Goal: Task Accomplishment & Management: Manage account settings

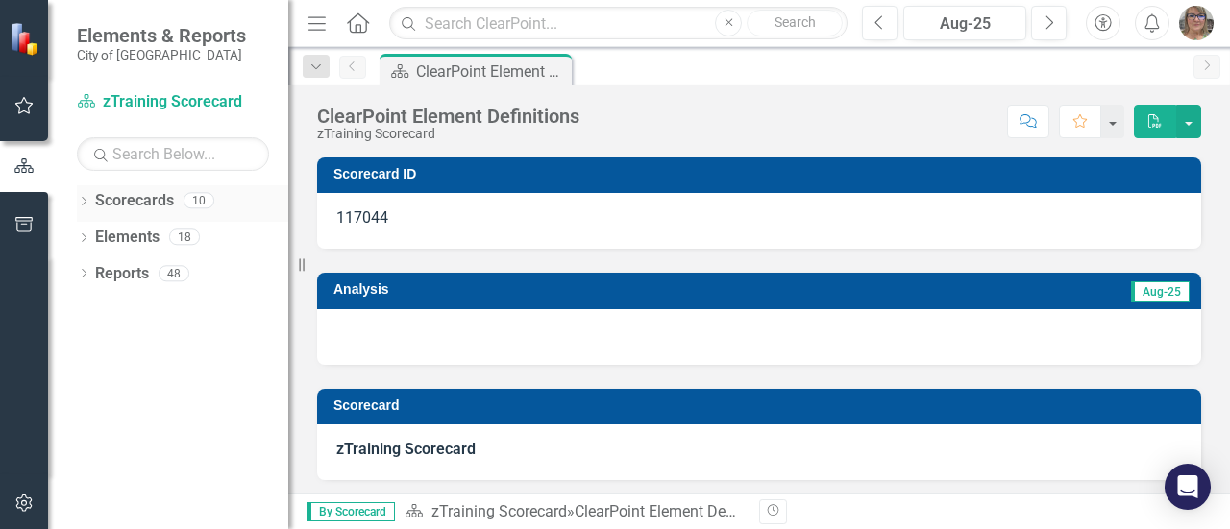
click at [84, 199] on icon "Dropdown" at bounding box center [83, 203] width 13 height 11
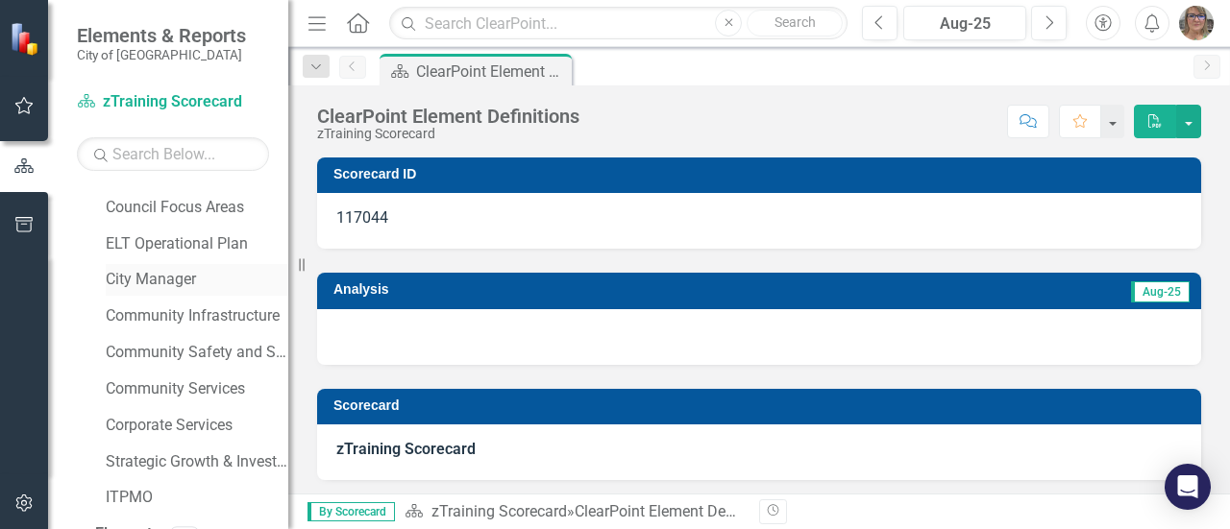
scroll to position [128, 0]
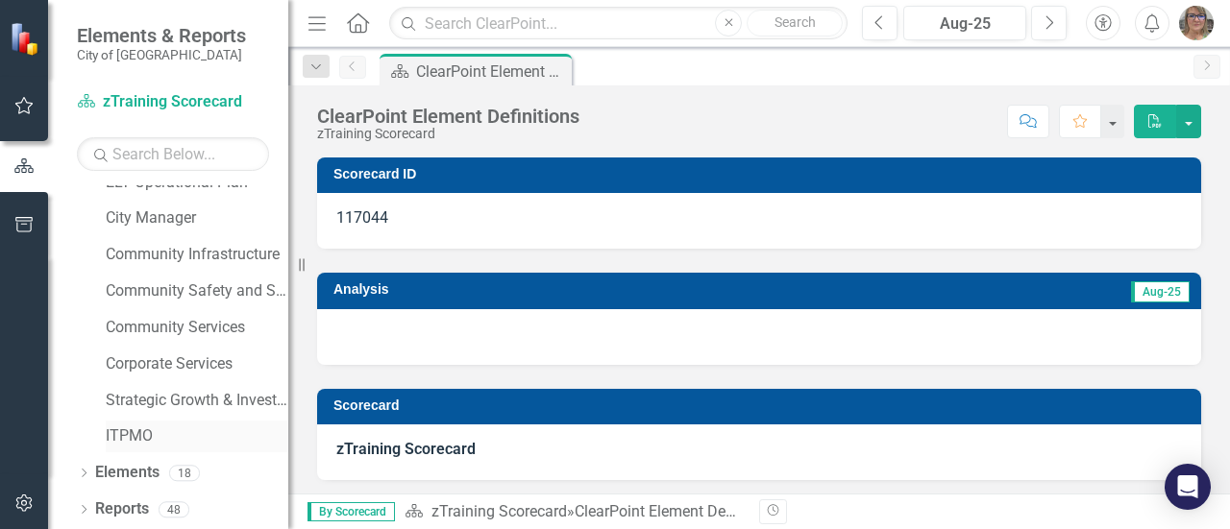
click at [140, 433] on link "ITPMO" at bounding box center [197, 437] width 183 height 22
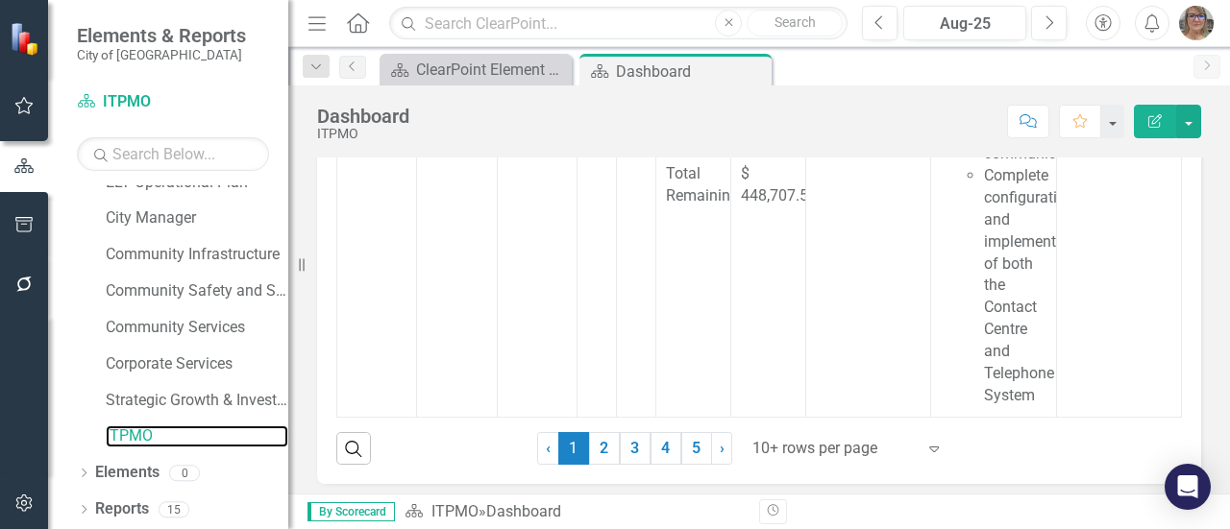
scroll to position [345, 0]
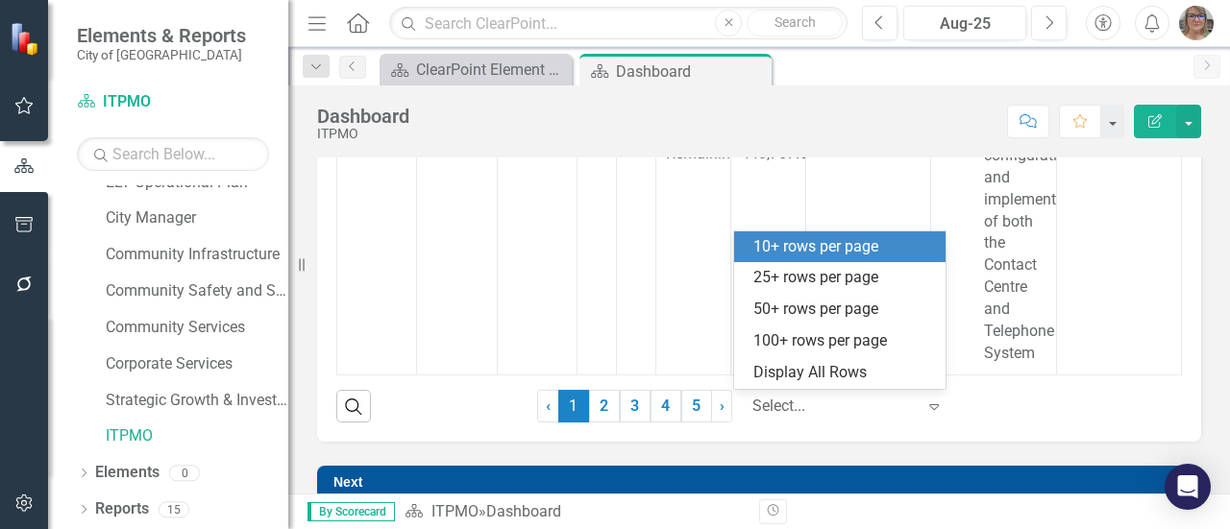
click at [843, 408] on div at bounding box center [833, 407] width 163 height 26
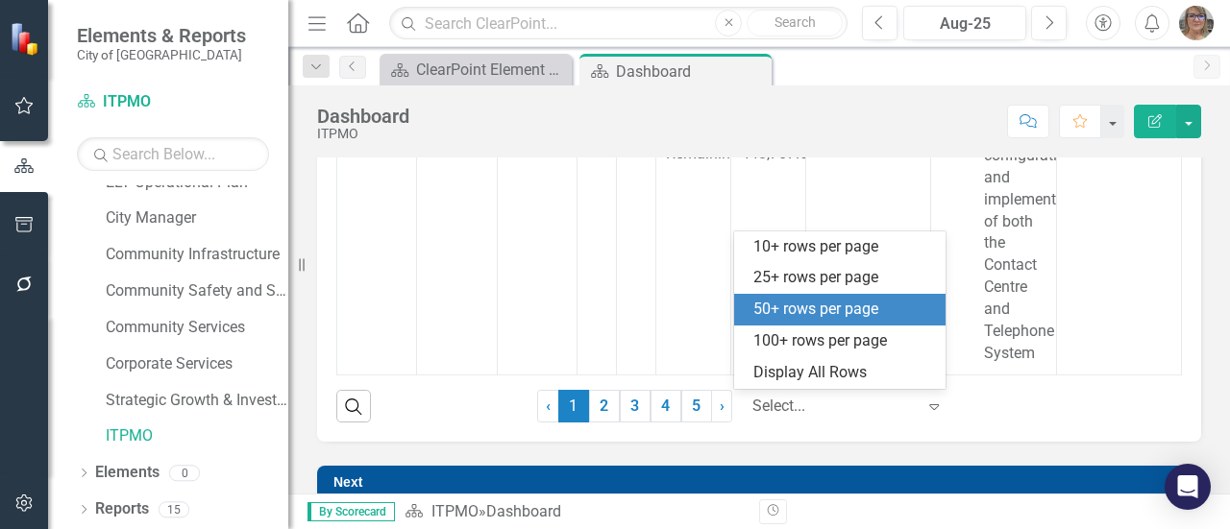
click at [823, 313] on div "50+ rows per page" at bounding box center [843, 310] width 181 height 22
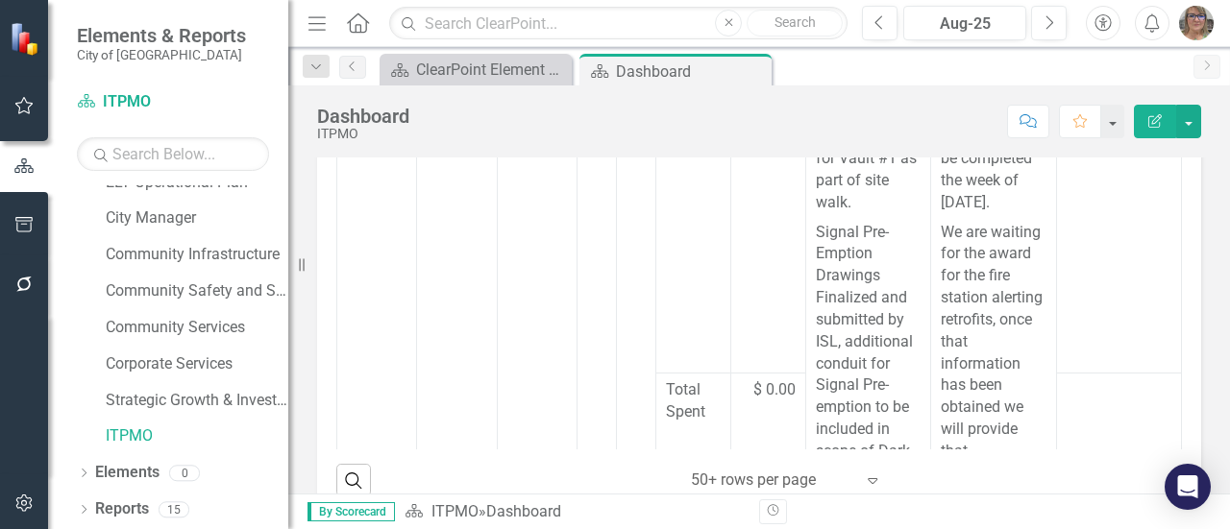
scroll to position [13258, 0]
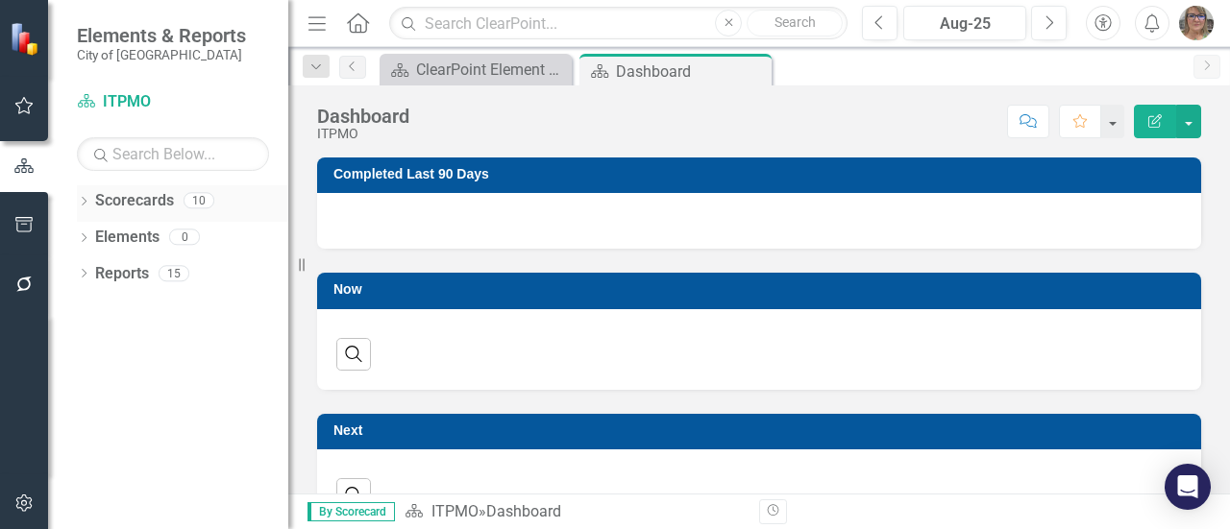
click at [83, 195] on div "Dropdown" at bounding box center [83, 203] width 13 height 16
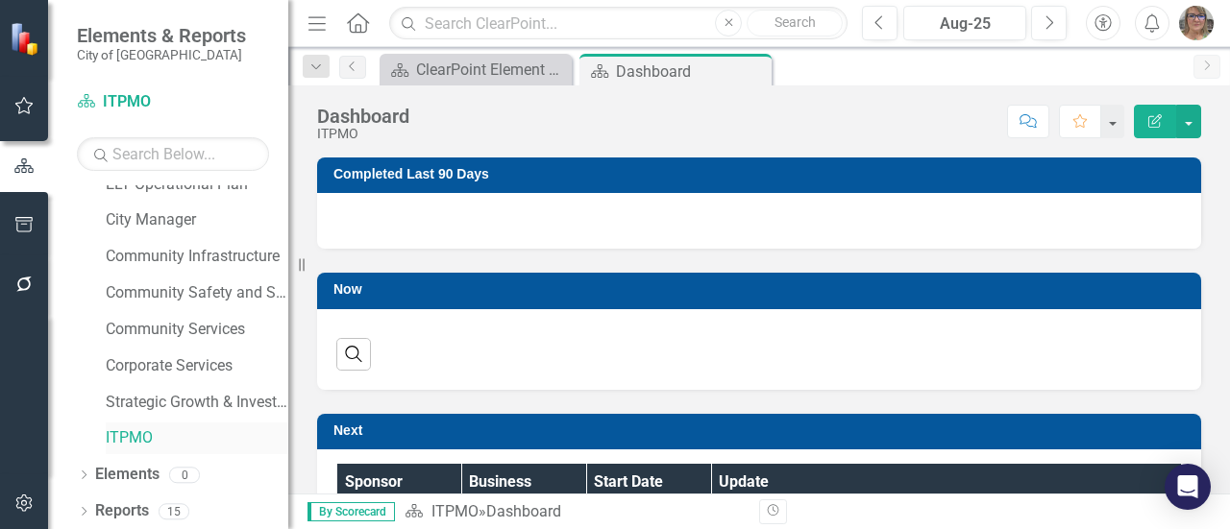
scroll to position [128, 0]
click at [128, 435] on link "ITPMO" at bounding box center [197, 437] width 183 height 22
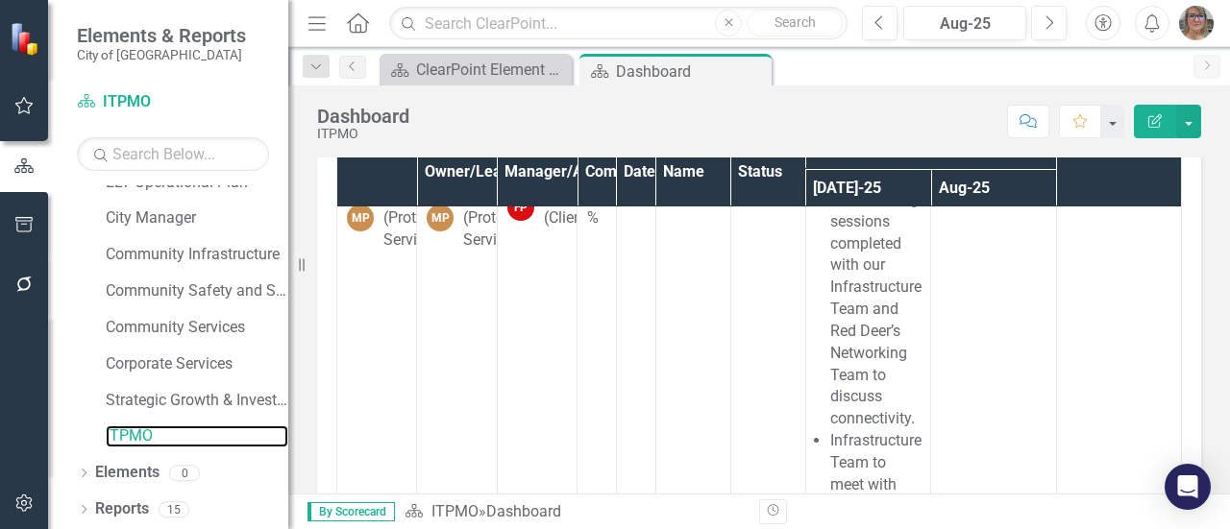
scroll to position [6916, 0]
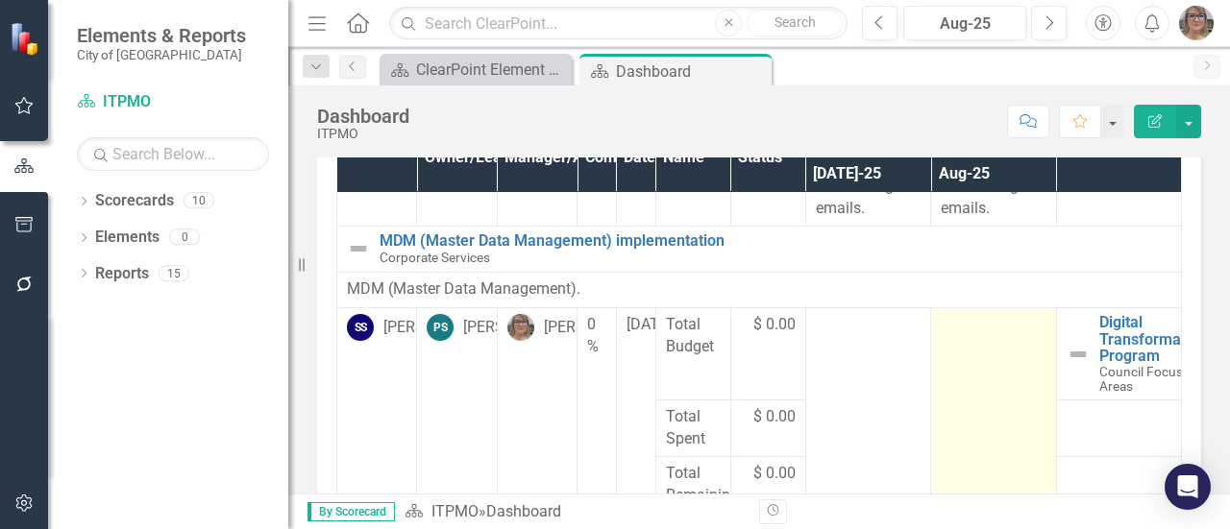
scroll to position [16582, 0]
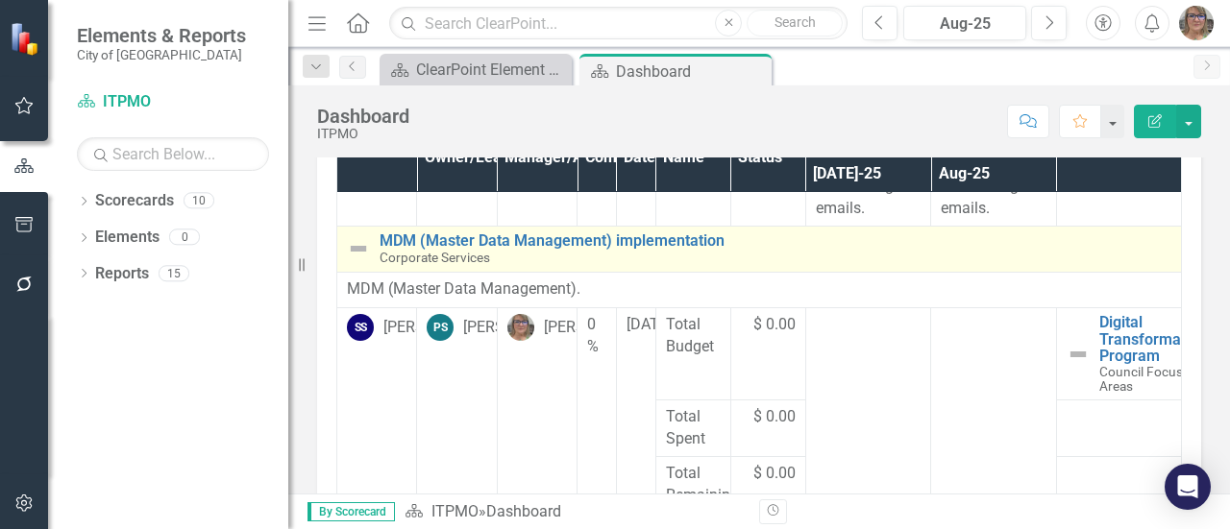
click at [378, 240] on div "MDM (Master Data Management) implementation Corporate Services" at bounding box center [759, 249] width 824 height 34
click at [394, 240] on link "MDM (Master Data Management) implementation" at bounding box center [775, 240] width 792 height 17
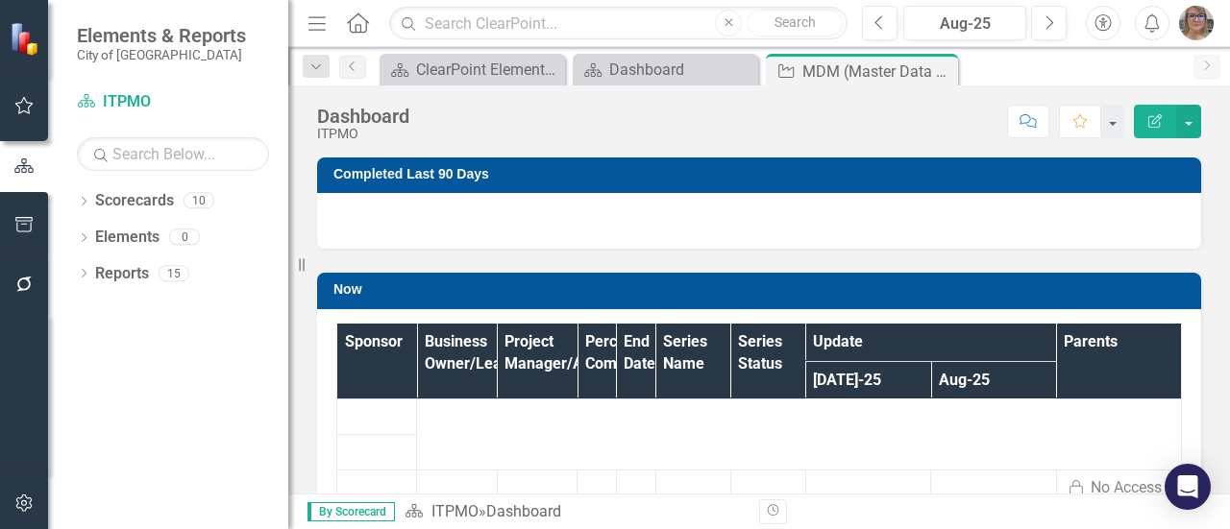
click at [394, 240] on div at bounding box center [759, 221] width 884 height 56
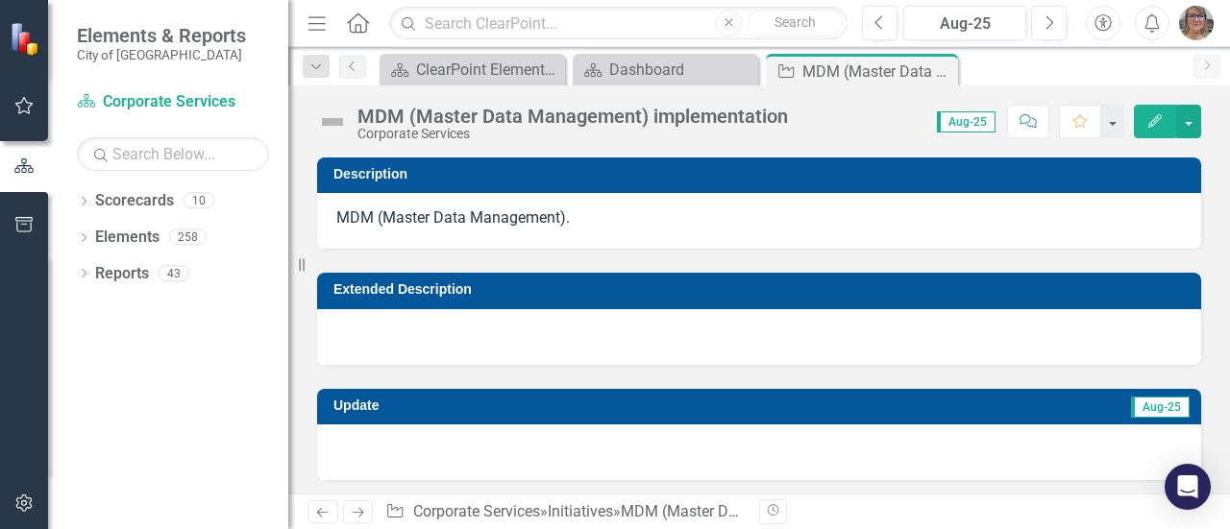
click at [337, 123] on img at bounding box center [332, 122] width 31 height 31
click at [336, 123] on img at bounding box center [332, 122] width 31 height 31
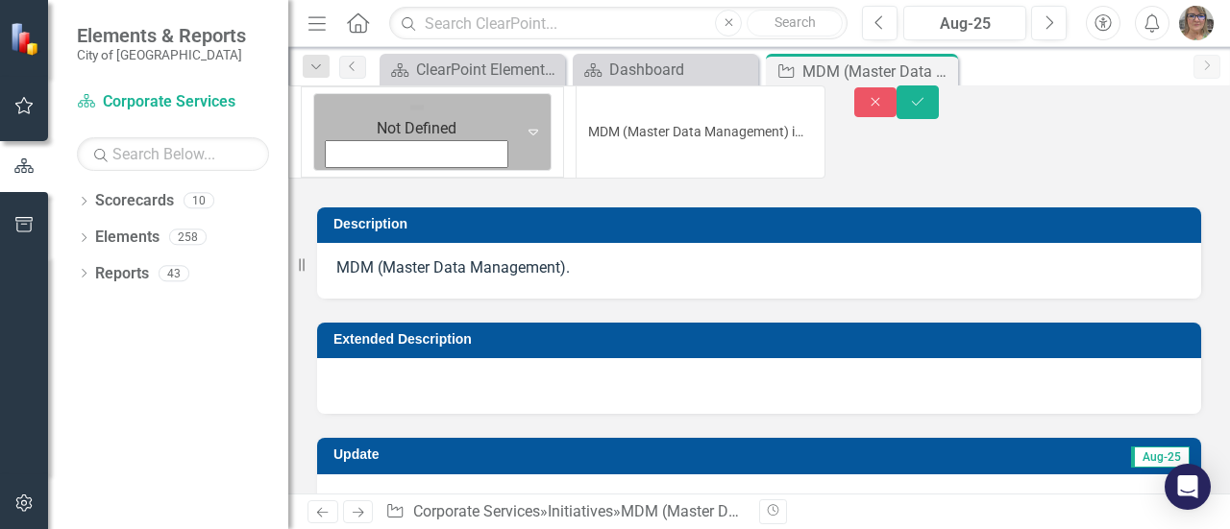
click at [524, 124] on icon "Expand" at bounding box center [533, 131] width 19 height 15
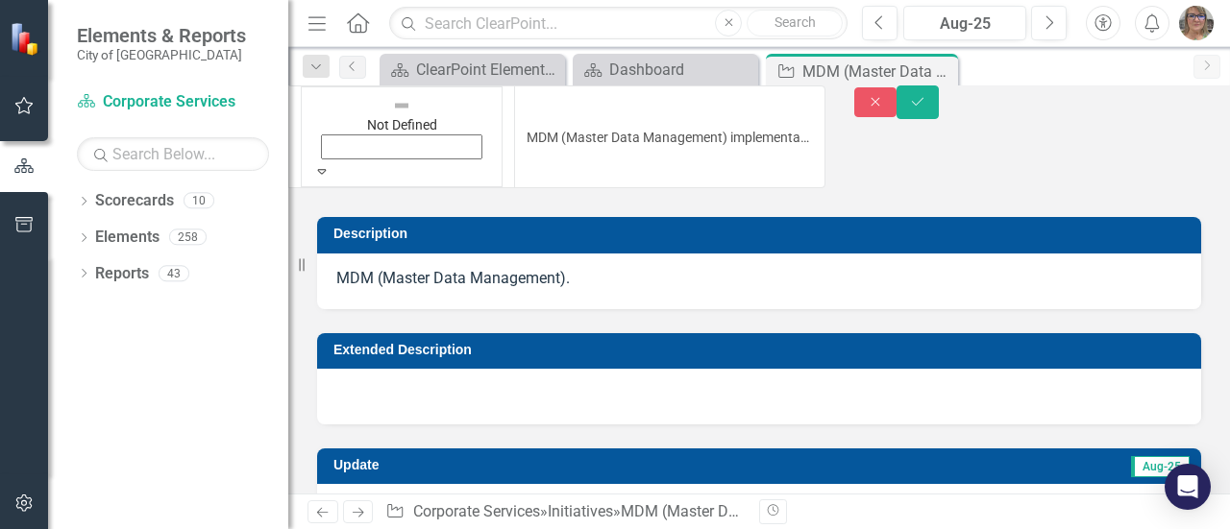
click at [926, 105] on icon "Save" at bounding box center [917, 101] width 17 height 13
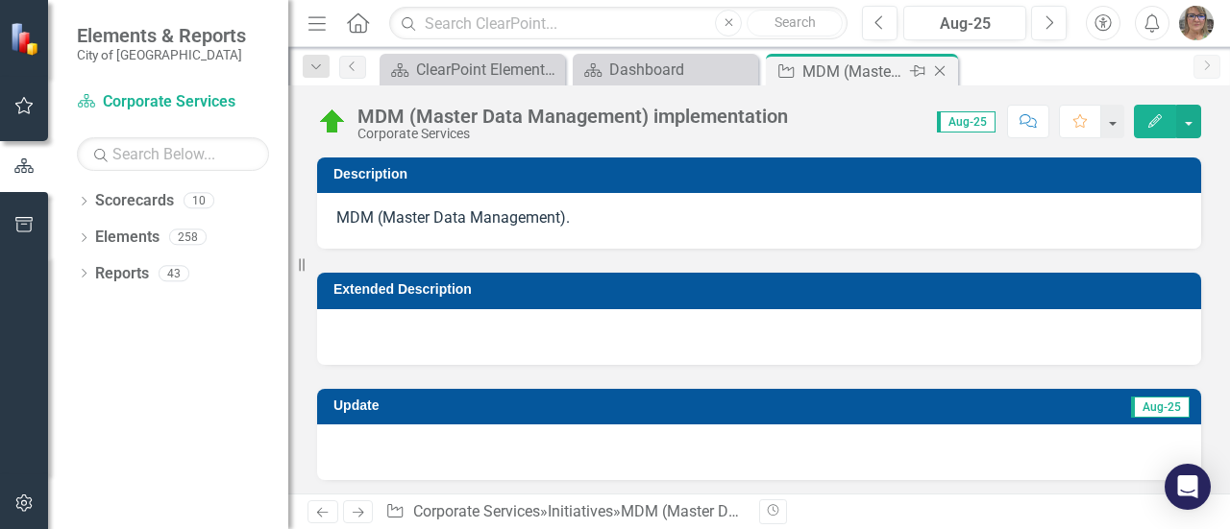
click at [940, 75] on icon "Close" at bounding box center [939, 70] width 19 height 15
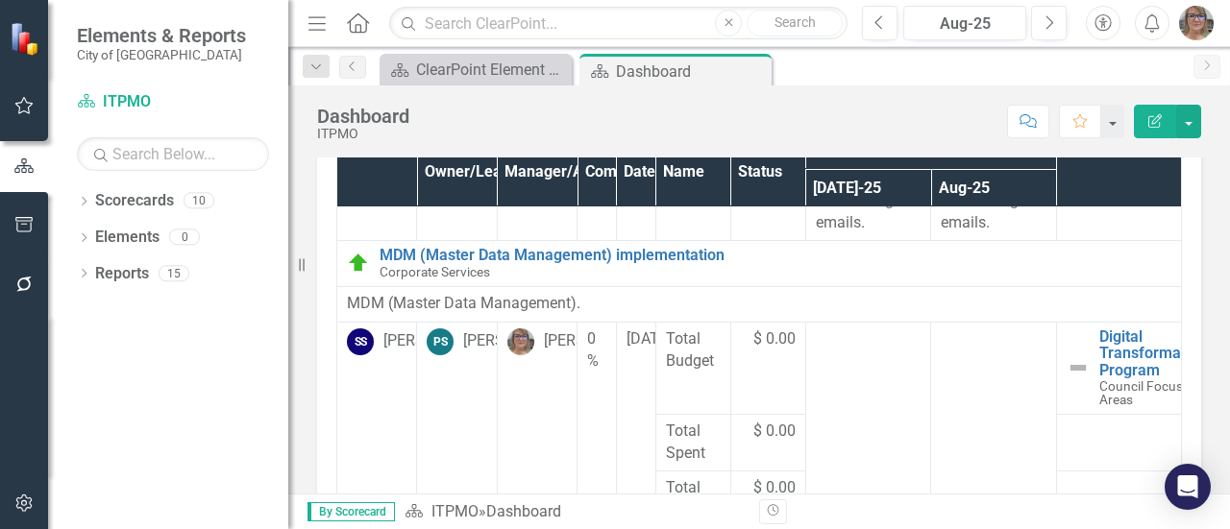
scroll to position [16872, 0]
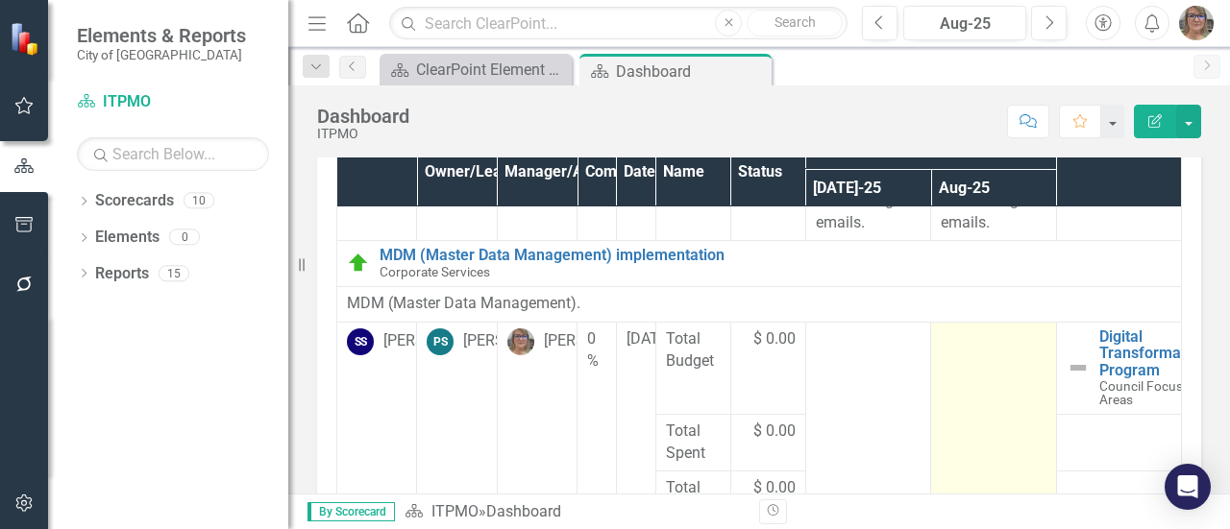
click at [941, 356] on td at bounding box center [993, 425] width 125 height 206
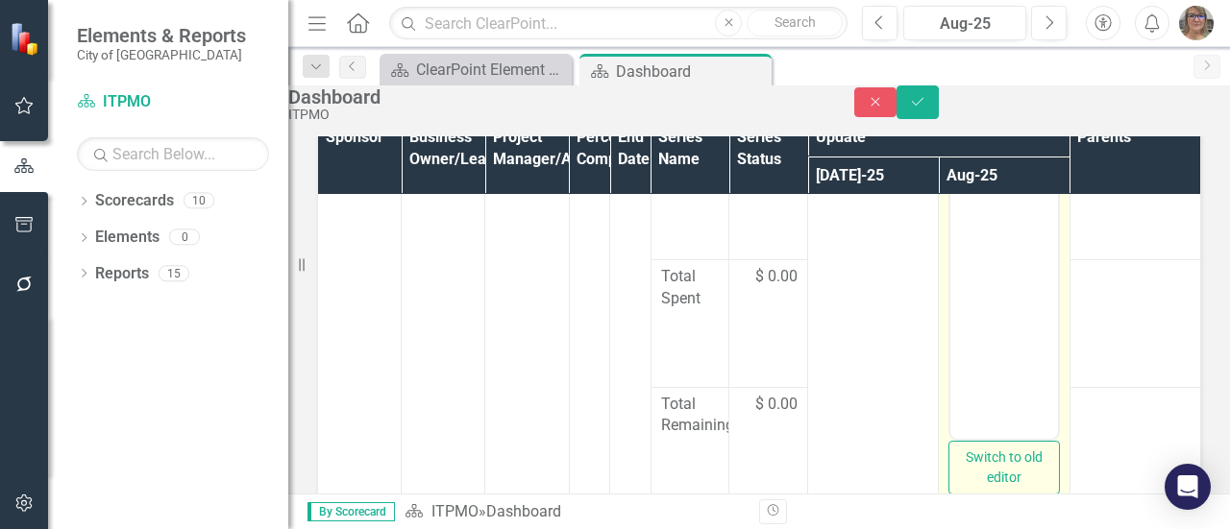
click at [950, 66] on div at bounding box center [1003, 63] width 107 height 8
click at [962, 125] on p "Rich Text Area. Press ALT-0 for help." at bounding box center [1003, 119] width 97 height 23
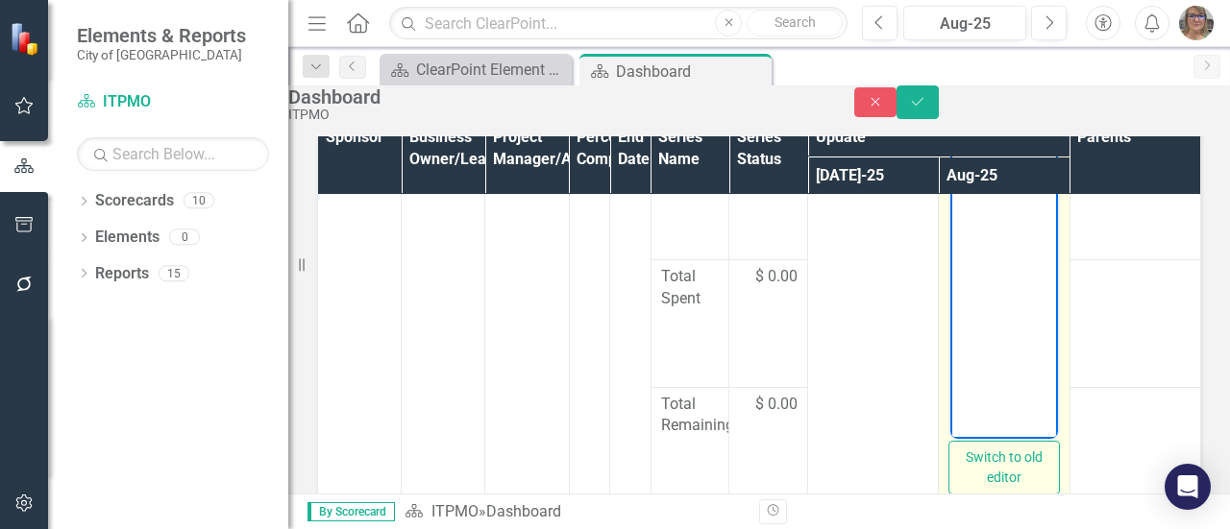
click at [1012, 116] on p "COMPLETED:" at bounding box center [1003, 131] width 97 height 46
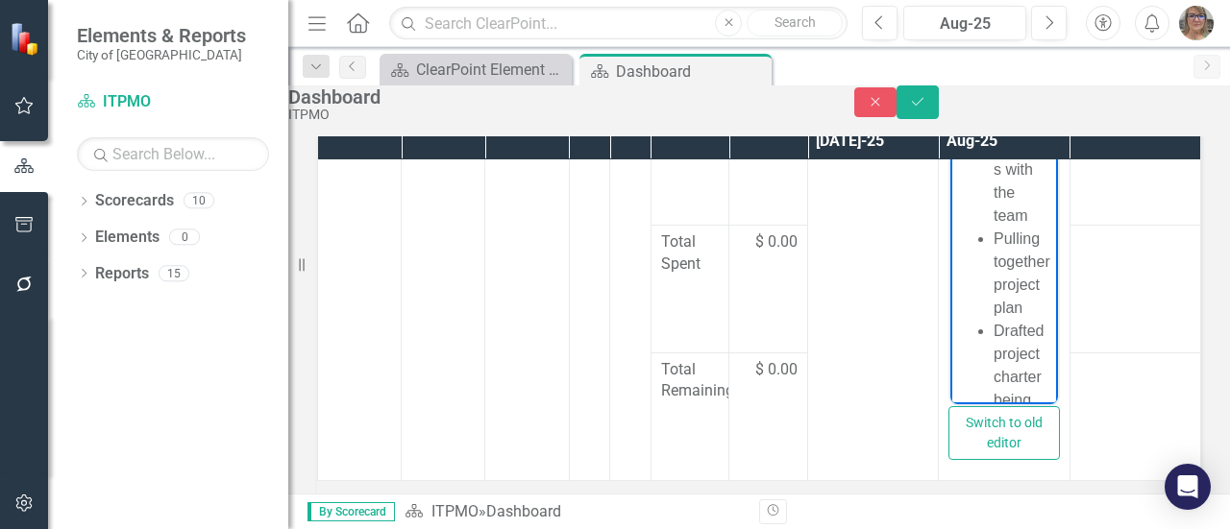
drag, startPoint x: 1037, startPoint y: 221, endPoint x: 1996, endPoint y: 246, distance: 959.0
drag, startPoint x: 1036, startPoint y: 130, endPoint x: 1970, endPoint y: 496, distance: 1003.7
click at [1007, 374] on p "ETED:" at bounding box center [1003, 371] width 97 height 23
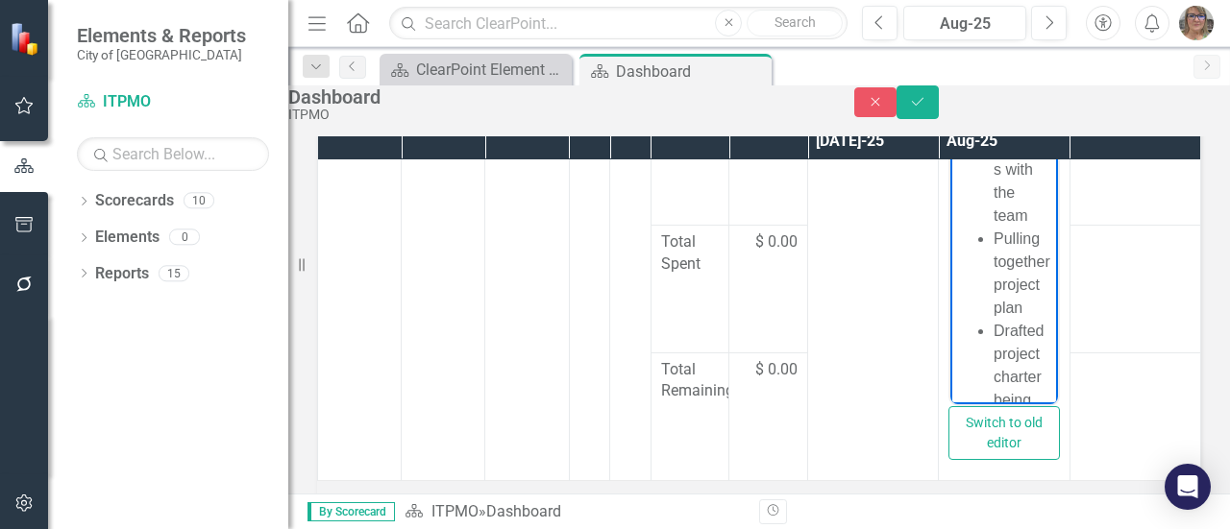
drag, startPoint x: 1011, startPoint y: 88, endPoint x: 1975, endPoint y: 430, distance: 1022.3
click at [1011, 88] on p "COMPL" at bounding box center [1003, 84] width 97 height 23
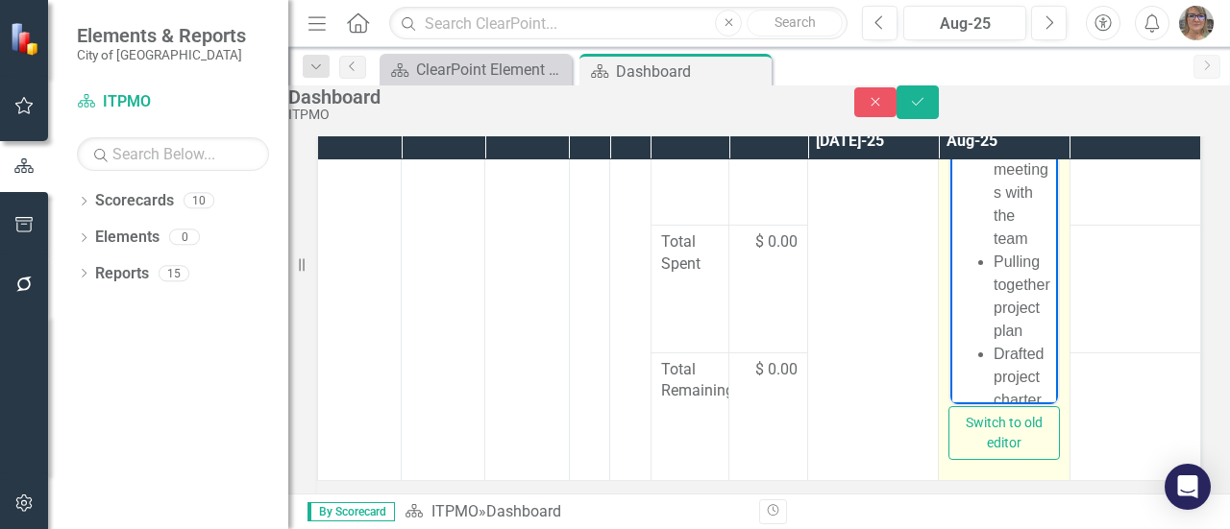
drag, startPoint x: 990, startPoint y: 110, endPoint x: 956, endPoint y: 90, distance: 39.6
click at [956, 90] on p "COMPLETED:" at bounding box center [1003, 96] width 97 height 46
click at [1023, 375] on li "Drafted project charter being updated" at bounding box center [1022, 325] width 59 height 115
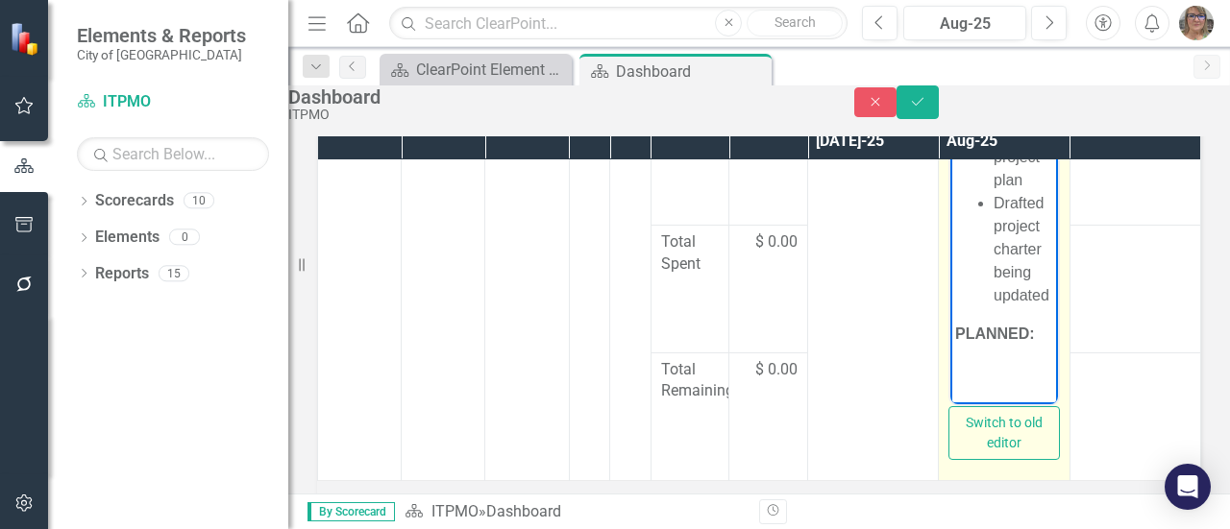
scroll to position [911, 0]
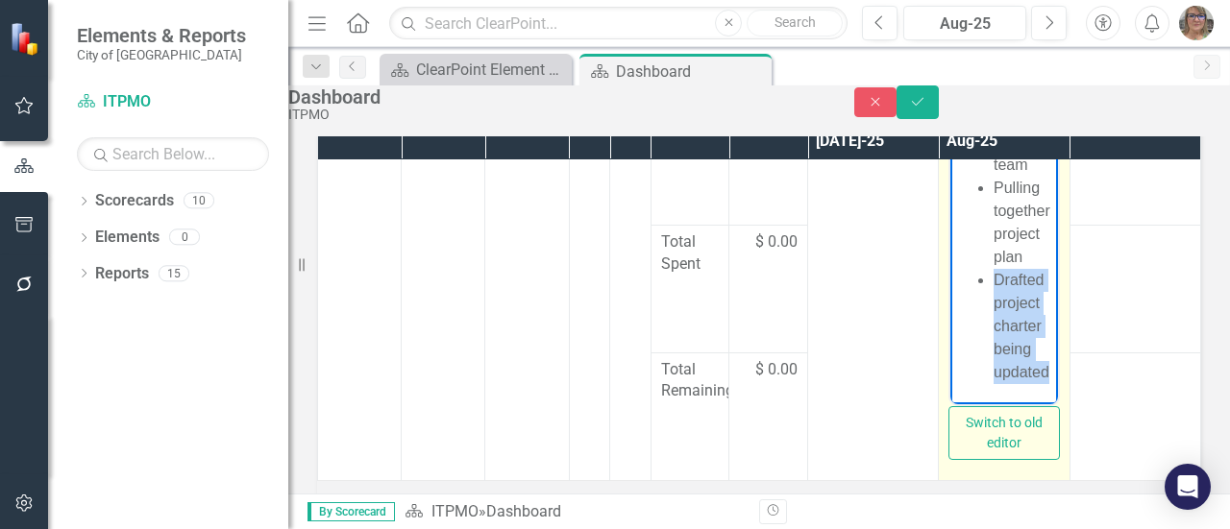
drag, startPoint x: 1019, startPoint y: 392, endPoint x: 993, endPoint y: 193, distance: 200.5
click at [993, 268] on li "Drafted project charter being updated" at bounding box center [1022, 325] width 59 height 115
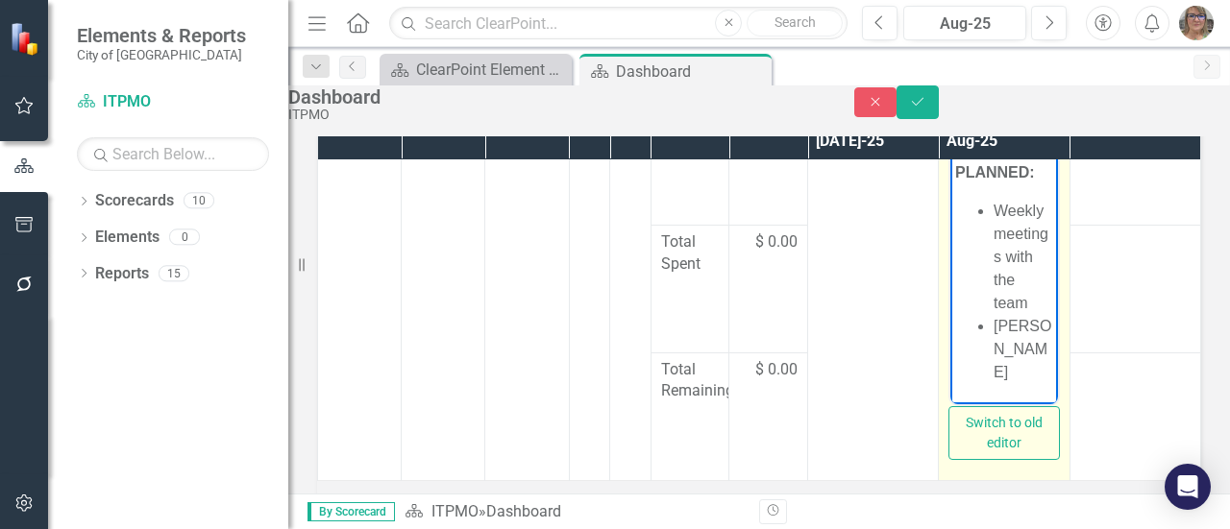
scroll to position [565, 0]
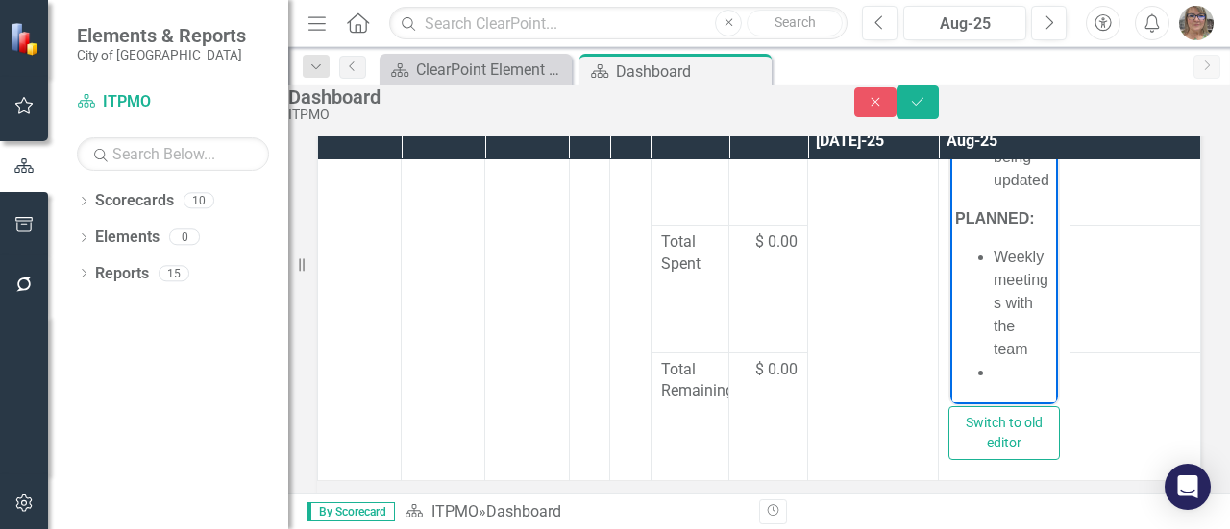
click at [1008, 377] on li "Rich Text Area. Press ALT-0 for help." at bounding box center [1022, 371] width 59 height 23
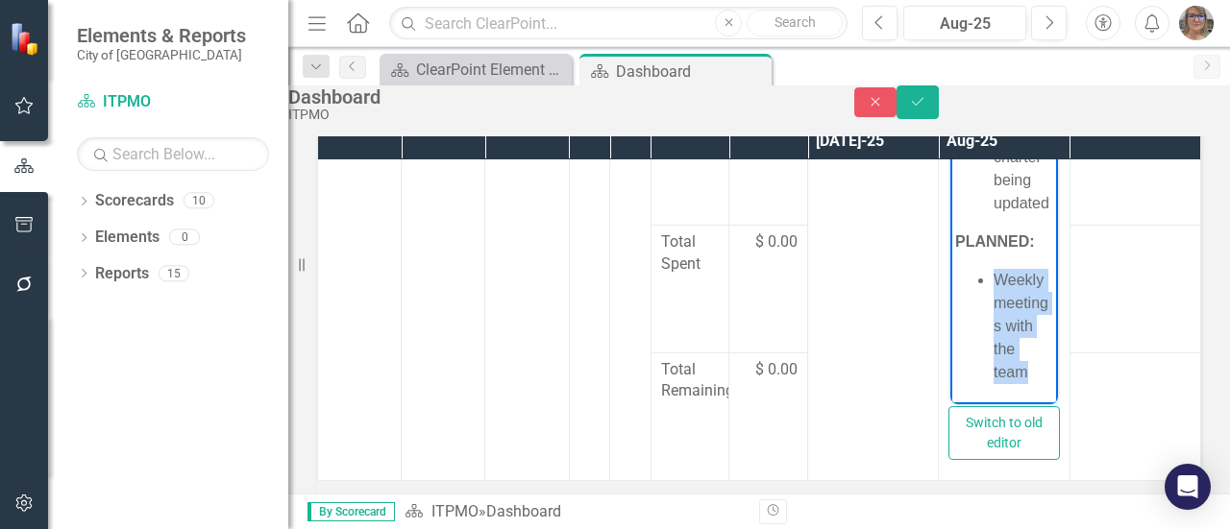
drag, startPoint x: 1031, startPoint y: 373, endPoint x: 997, endPoint y: 239, distance: 137.7
click at [997, 239] on body "COMPLETED: Weekly meetings with the team Pulling together project plan Drafted …" at bounding box center [1003, 114] width 107 height 578
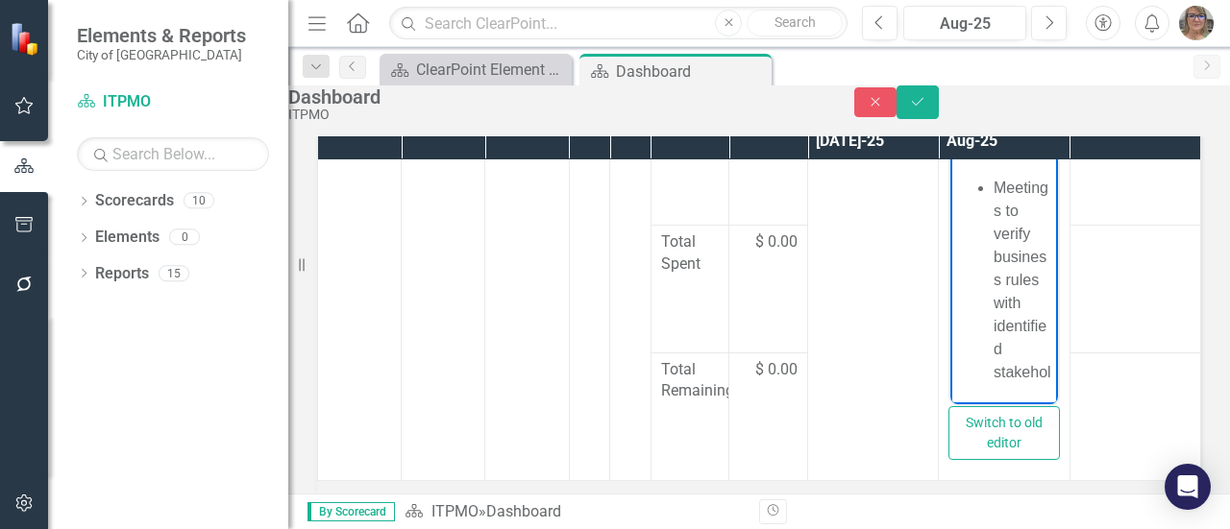
scroll to position [680, 0]
click at [926, 109] on icon "Save" at bounding box center [917, 101] width 17 height 13
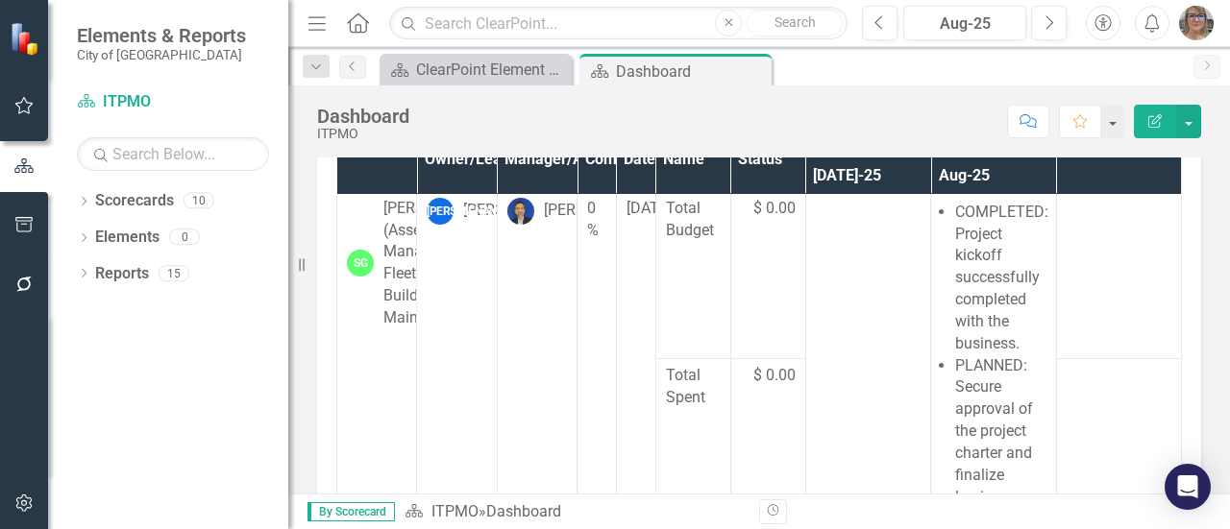
scroll to position [4323, 0]
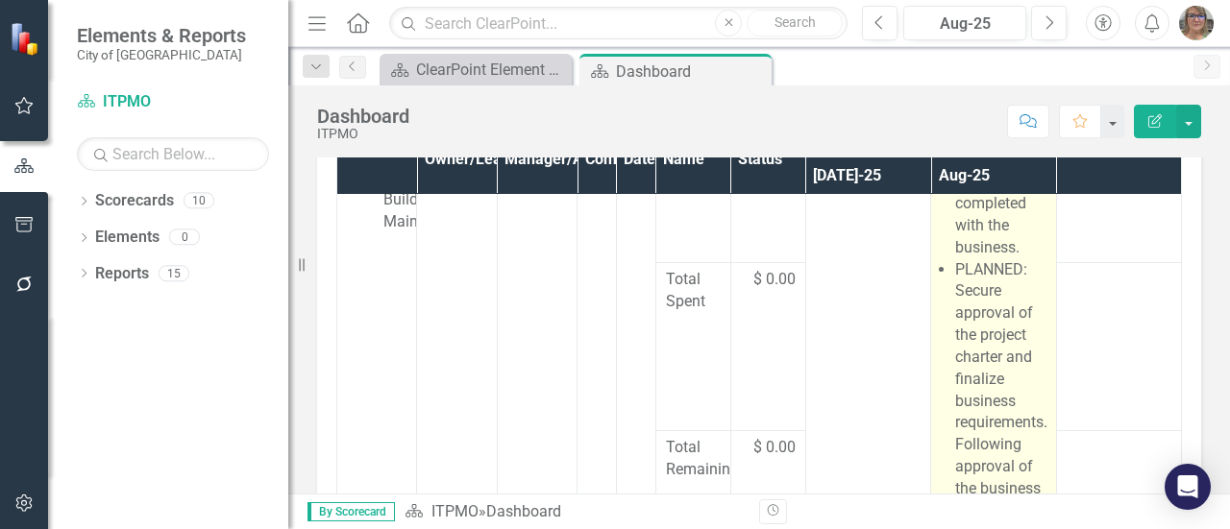
click at [963, 259] on li "COMPLETED: Project kickoff successfully completed with the business." at bounding box center [1000, 183] width 90 height 154
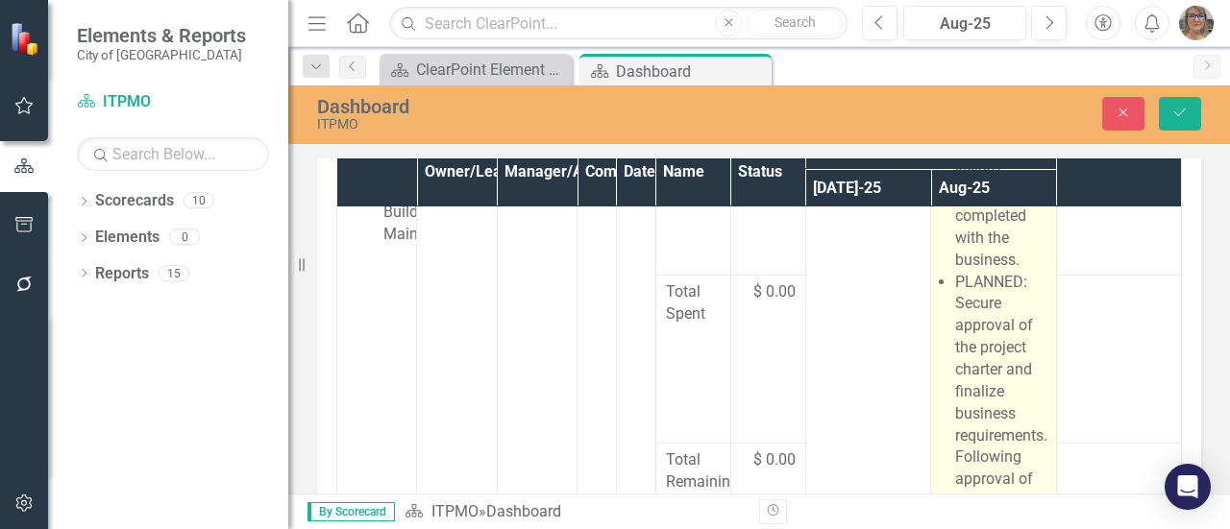
scroll to position [215, 0]
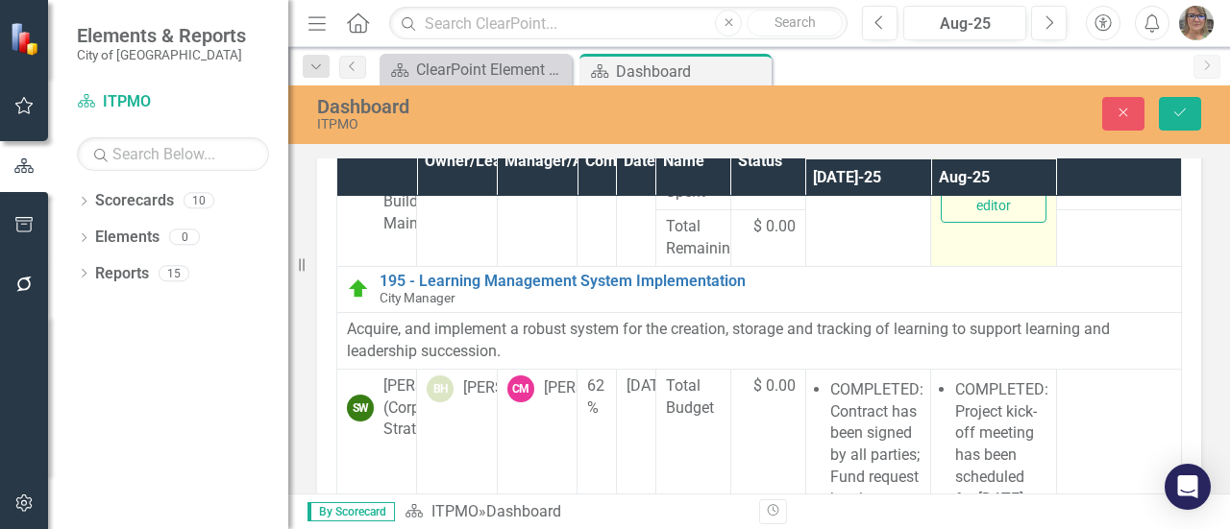
type textarea "<ul> <li>COMPLETED: Project kickoff successfully completed with the business.</…"
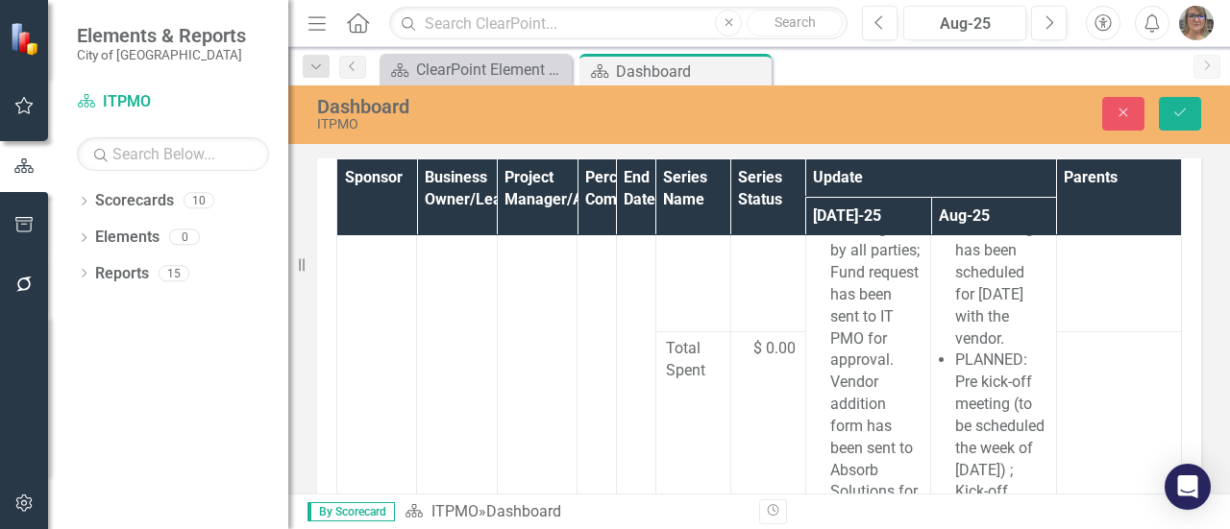
scroll to position [4862, 0]
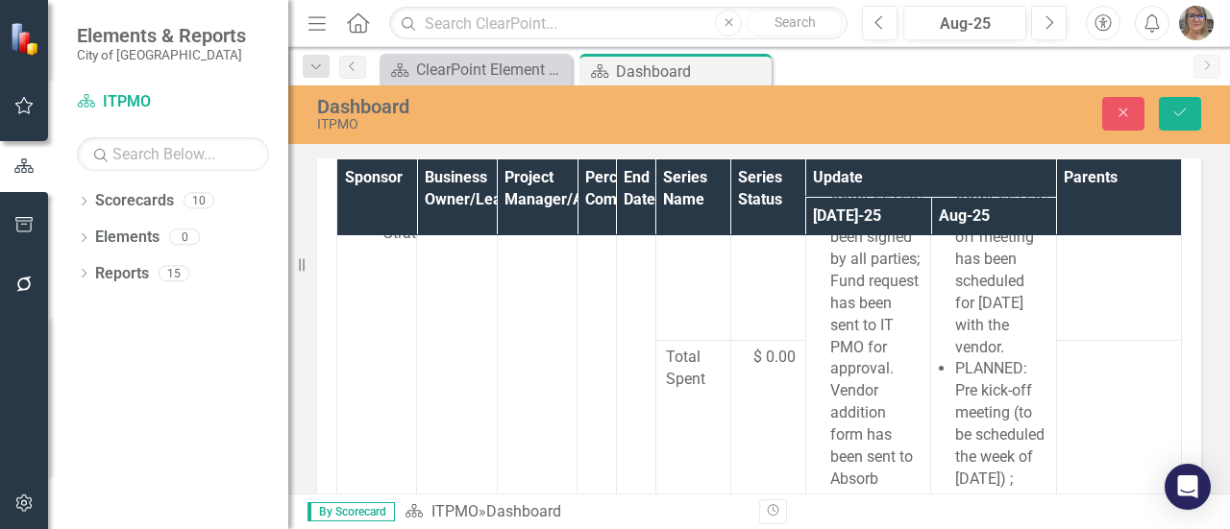
drag, startPoint x: 985, startPoint y: -329, endPoint x: 1965, endPoint y: -87, distance: 1010.2
copy ul "COMPLETED: Project kickoff successfully completed with the business. PLANNED: S…"
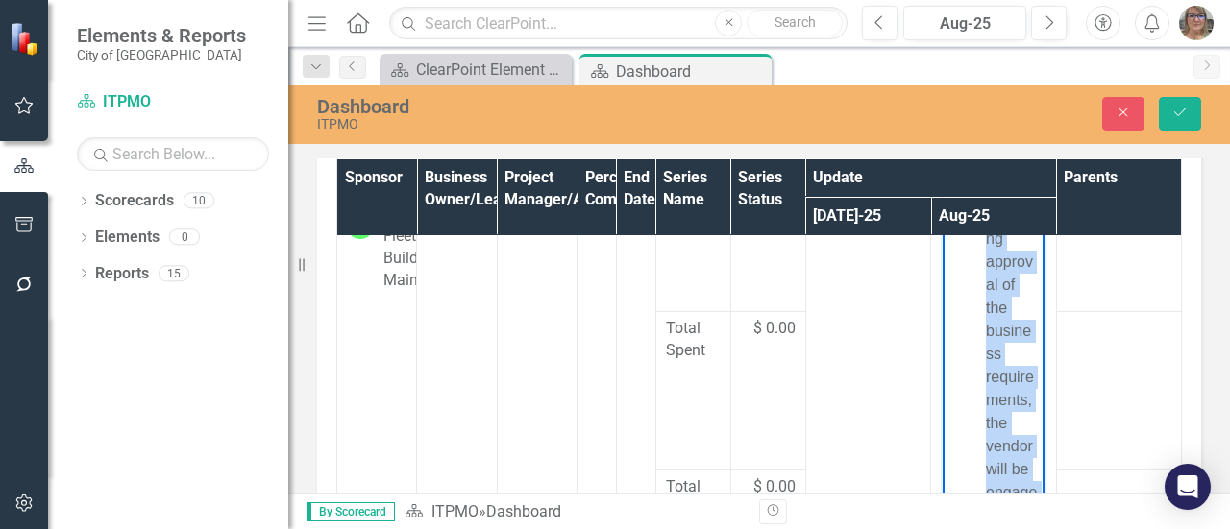
scroll to position [4286, 0]
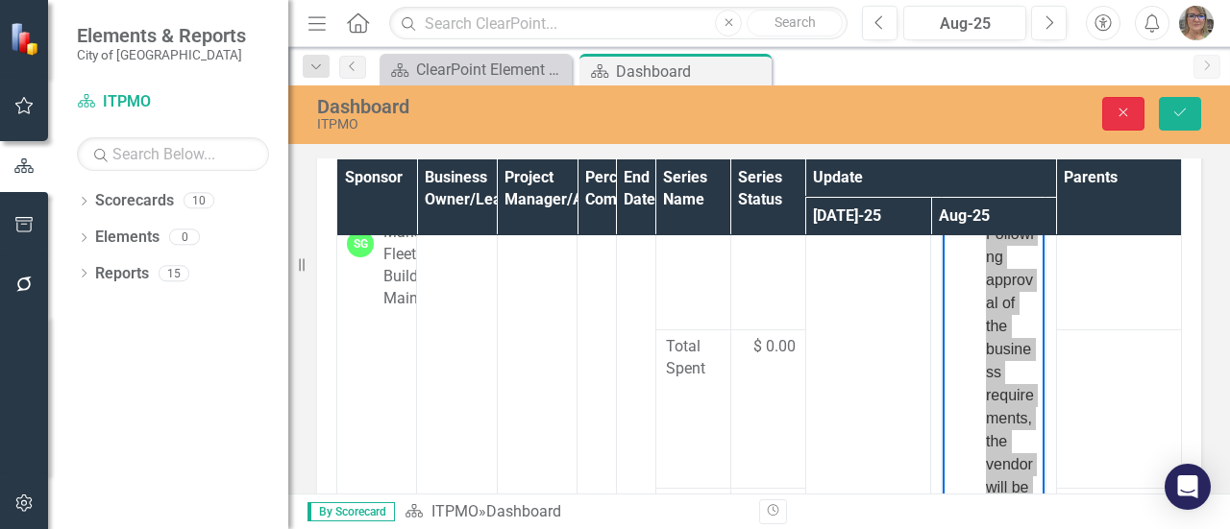
drag, startPoint x: 1112, startPoint y: 109, endPoint x: 863, endPoint y: 278, distance: 301.6
click at [1112, 109] on button "Close" at bounding box center [1123, 114] width 42 height 34
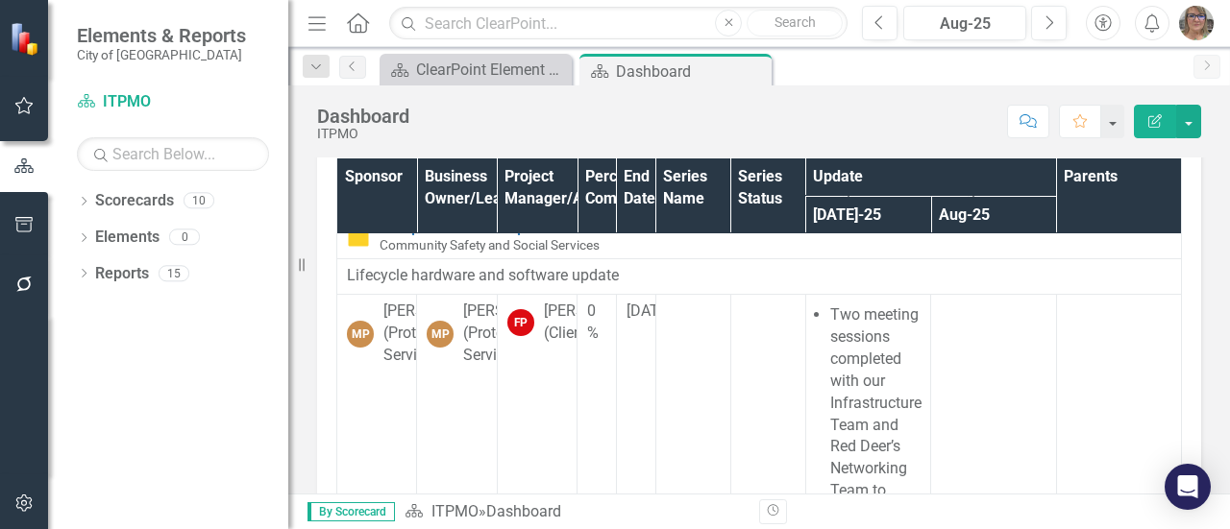
scroll to position [7360, 0]
